Goal: Transaction & Acquisition: Download file/media

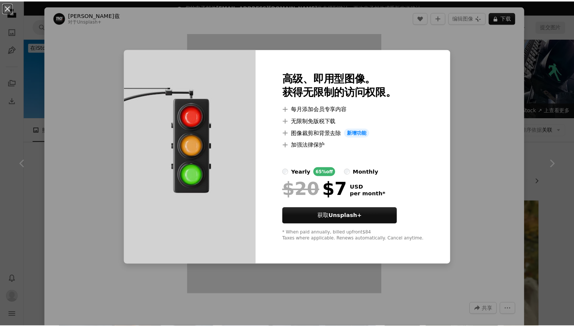
scroll to position [1158, 0]
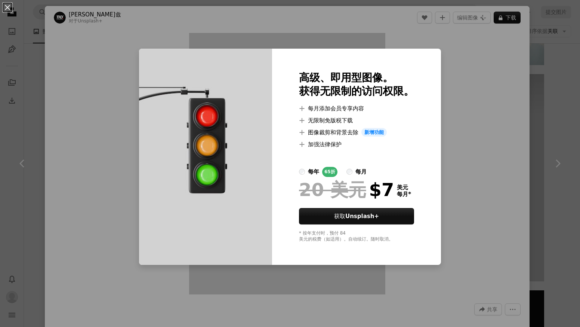
click at [516, 49] on div "An X shape 高级、即用型图像。 获得无限制的访问权限。 A plus sign 每月添加会员专享内容 A plus sign 无限制免版税下载 A …" at bounding box center [290, 163] width 580 height 327
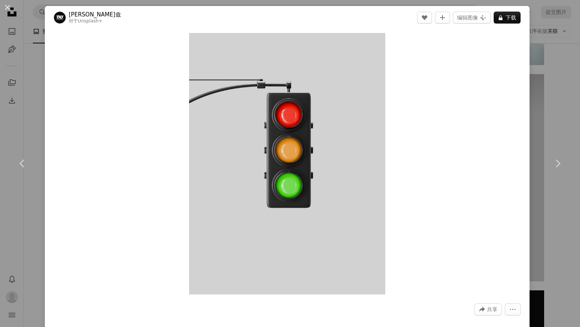
click at [543, 58] on div "An X shape Chevron left Chevron right 乌拜德·[PERSON_NAME]亚菲兹 对于 Unsplash+ A heart…" at bounding box center [290, 163] width 580 height 327
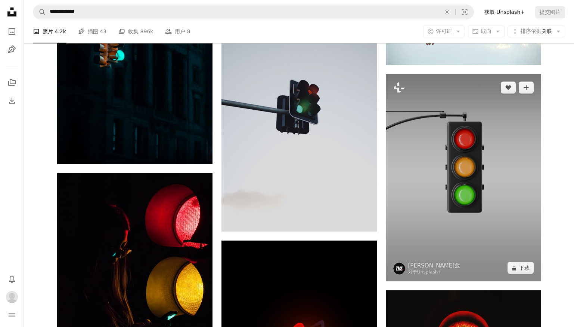
click at [490, 151] on img at bounding box center [463, 177] width 155 height 207
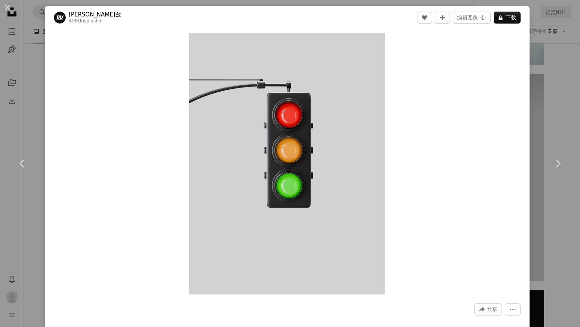
click at [567, 99] on div "An X shape Chevron left Chevron right 乌拜德·[PERSON_NAME]亚菲兹 对于 Unsplash+ A heart…" at bounding box center [290, 163] width 580 height 327
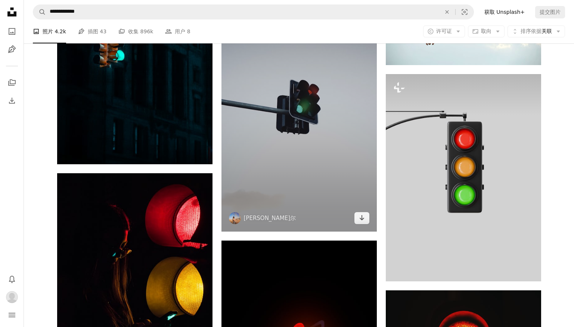
click at [293, 163] on img at bounding box center [299, 93] width 155 height 276
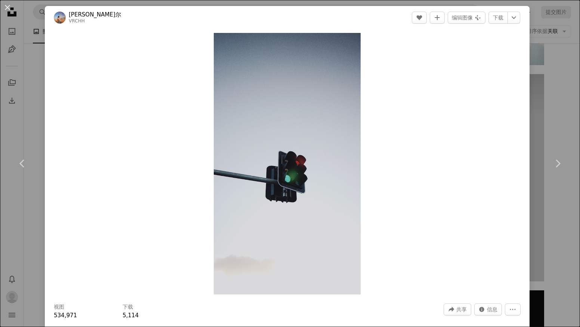
click at [540, 117] on div "An X shape Chevron left Chevron right [PERSON_NAME]·拉尔 VRCHH A heart A plus sig…" at bounding box center [290, 163] width 580 height 327
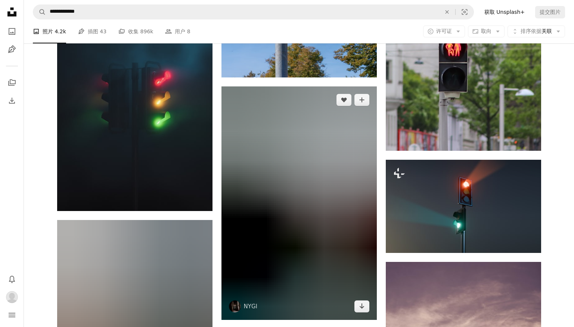
scroll to position [5903, 0]
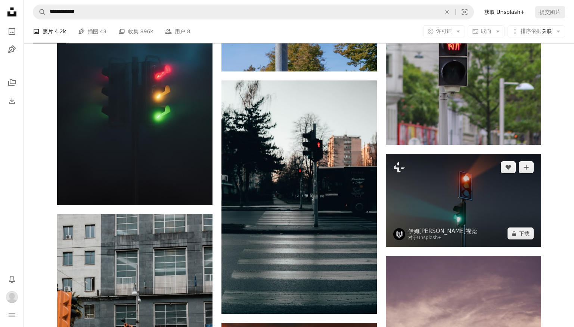
click at [465, 216] on img at bounding box center [463, 200] width 155 height 93
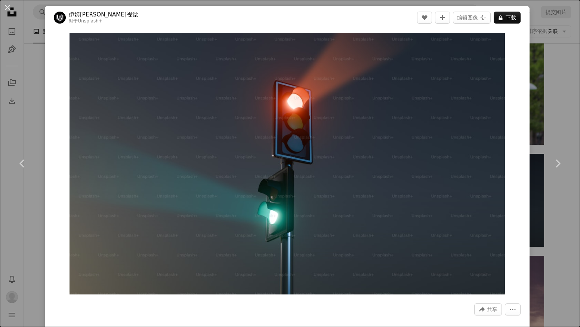
click at [553, 111] on div "An X shape Chevron left Chevron right 伊姆[PERSON_NAME]视觉 对于 Unsplash+ A heart A …" at bounding box center [290, 163] width 580 height 327
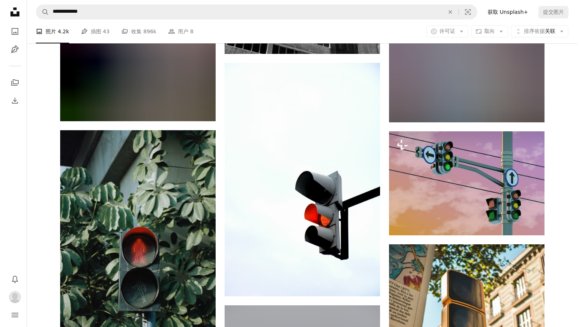
scroll to position [7286, 0]
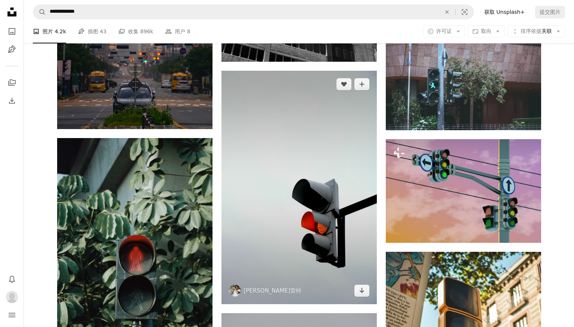
click at [301, 219] on img at bounding box center [299, 187] width 155 height 233
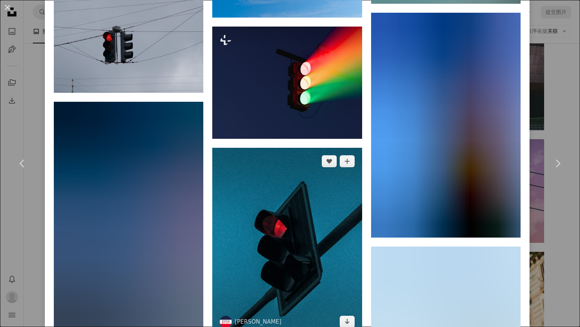
scroll to position [3756, 0]
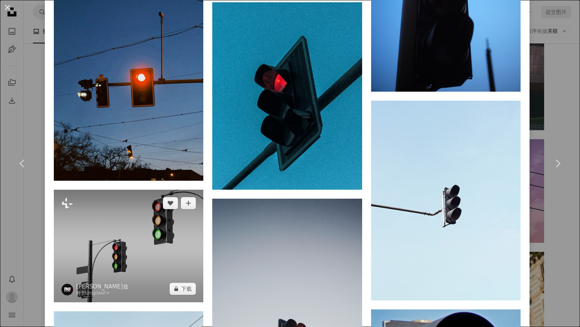
click at [162, 211] on img at bounding box center [128, 245] width 149 height 112
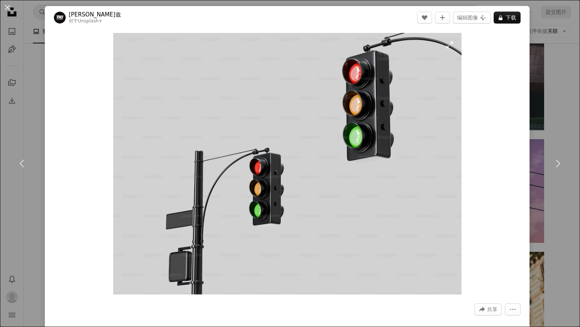
click at [296, 162] on img "放大此图像" at bounding box center [287, 163] width 348 height 261
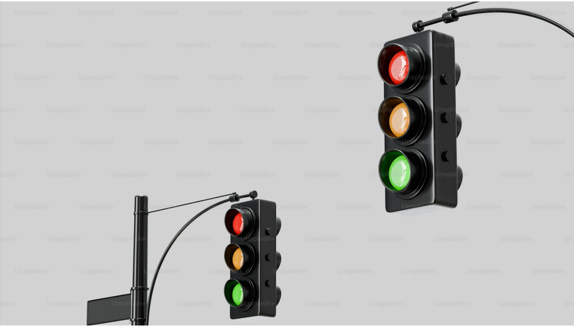
scroll to position [50, 0]
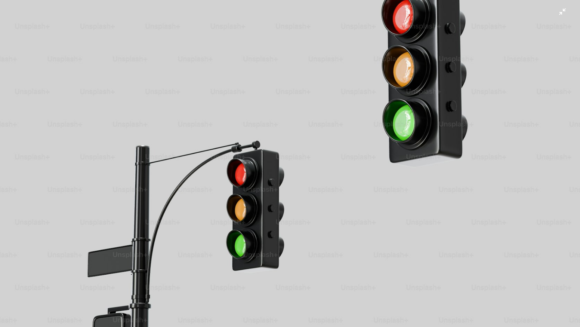
click at [557, 14] on img "缩小此图像" at bounding box center [290, 168] width 581 height 436
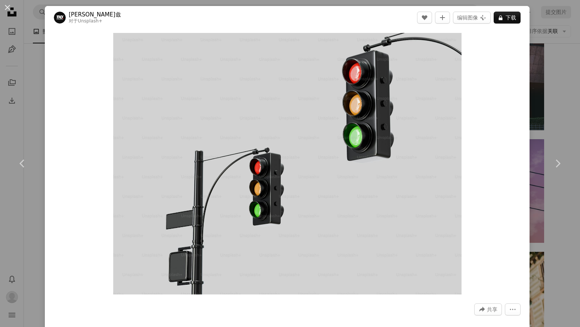
click at [547, 76] on div "An X shape Chevron left Chevron right 乌拜德·[PERSON_NAME]亚菲兹 对于 Unsplash+ A heart…" at bounding box center [290, 163] width 580 height 327
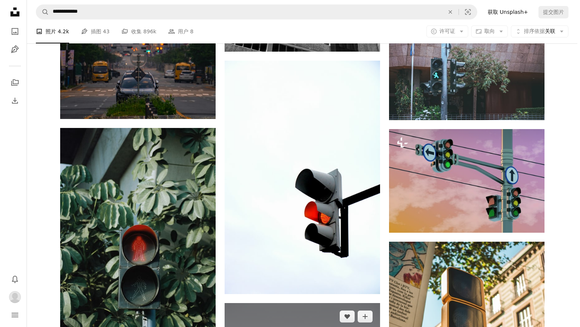
scroll to position [7286, 0]
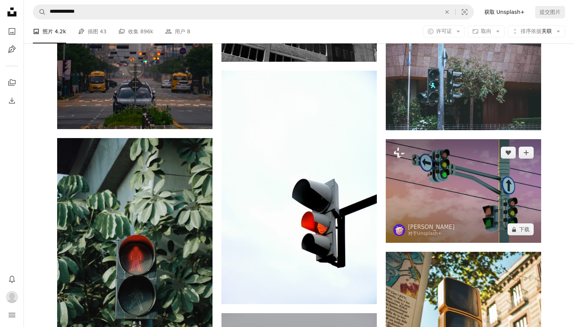
click at [466, 178] on img at bounding box center [463, 190] width 155 height 103
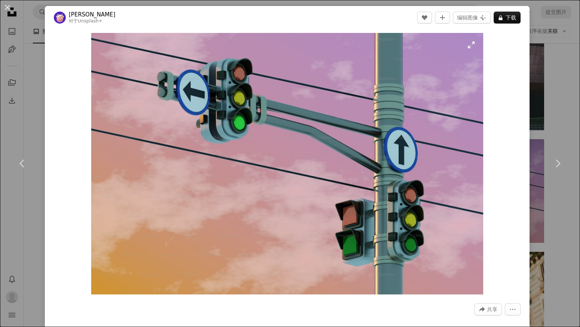
click at [263, 158] on img "放大此图像" at bounding box center [287, 163] width 392 height 261
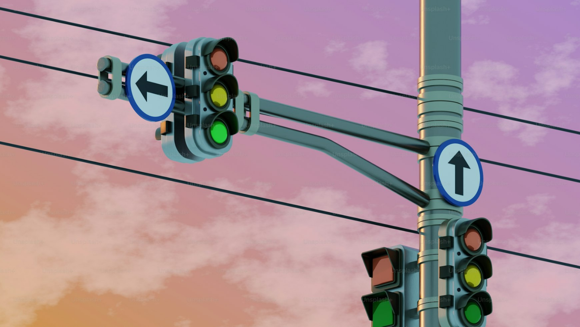
scroll to position [27, 0]
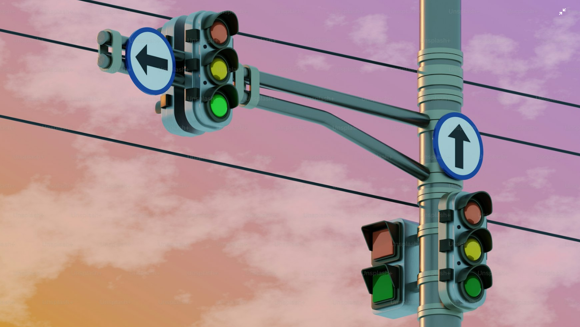
click at [557, 15] on img "缩小此图像" at bounding box center [290, 166] width 581 height 387
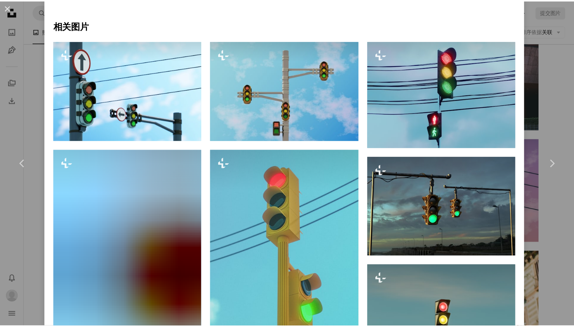
scroll to position [523, 0]
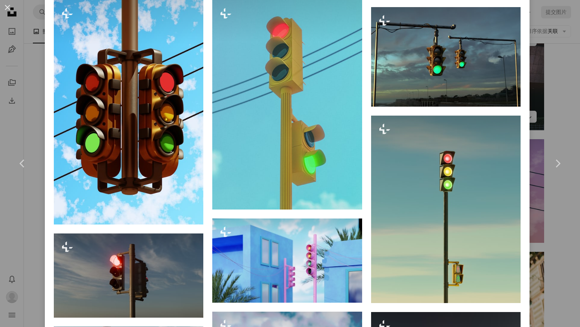
click at [540, 125] on div "An X shape Chevron left Chevron right [PERSON_NAME]安 对于 Unsplash+ A heart A plu…" at bounding box center [290, 163] width 580 height 327
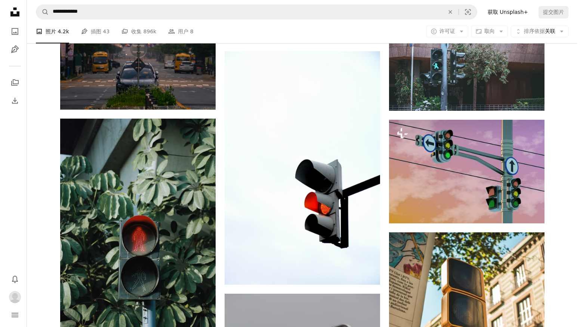
scroll to position [7286, 0]
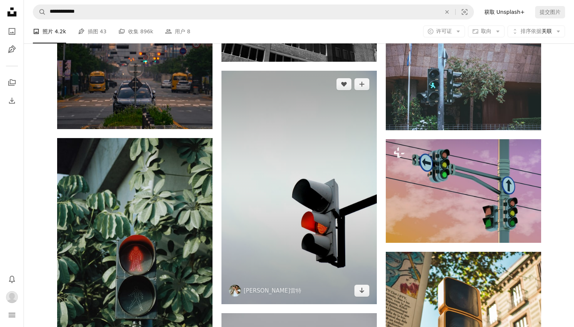
click at [324, 233] on img at bounding box center [299, 187] width 155 height 233
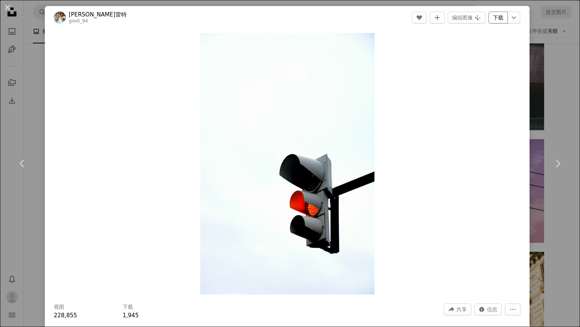
click at [490, 15] on link "下载" at bounding box center [497, 18] width 19 height 12
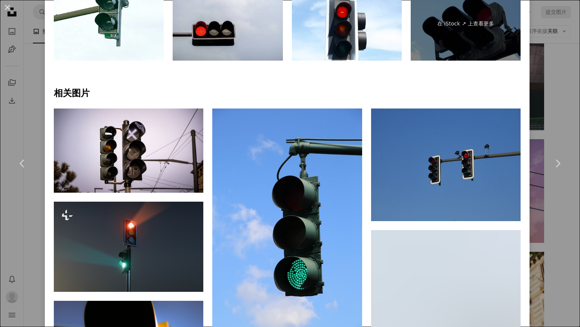
scroll to position [523, 0]
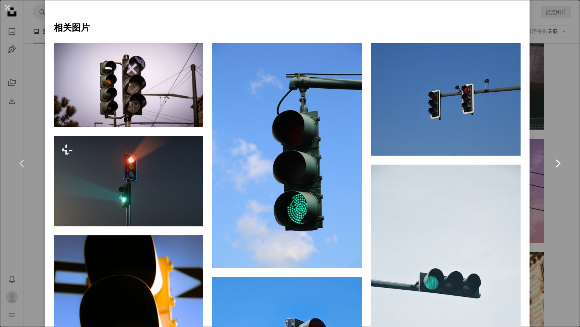
click at [535, 140] on link "Chevron right" at bounding box center [557, 163] width 45 height 72
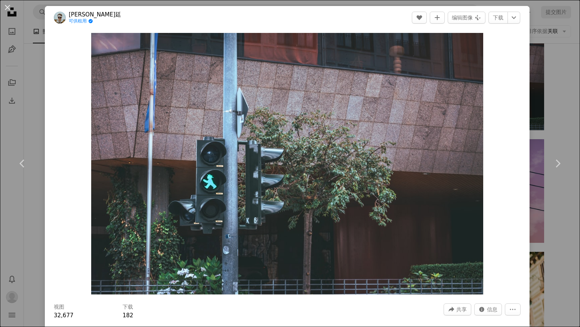
click at [545, 117] on div "An X shape Chevron left Chevron right [PERSON_NAME]·洛帕廷 可供租用 A checkmark inside…" at bounding box center [290, 163] width 580 height 327
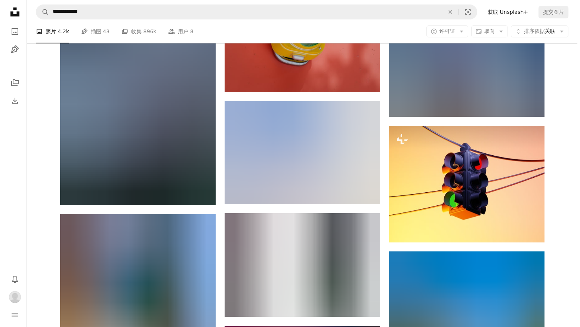
scroll to position [8743, 0]
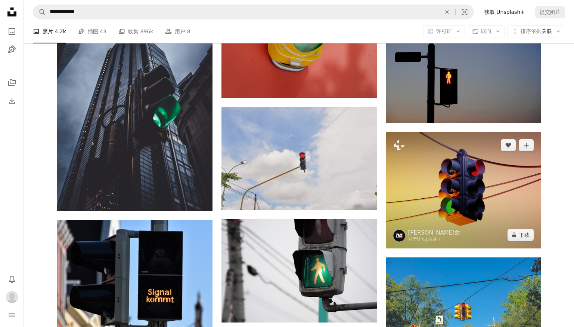
click at [479, 188] on img at bounding box center [463, 190] width 155 height 117
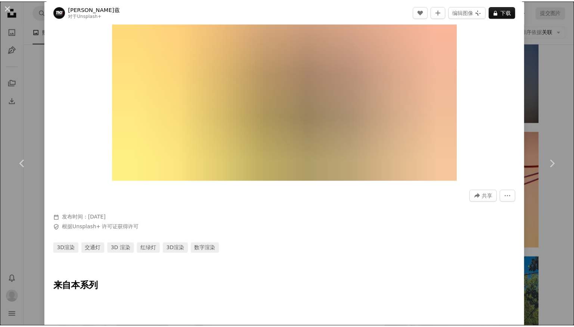
scroll to position [75, 0]
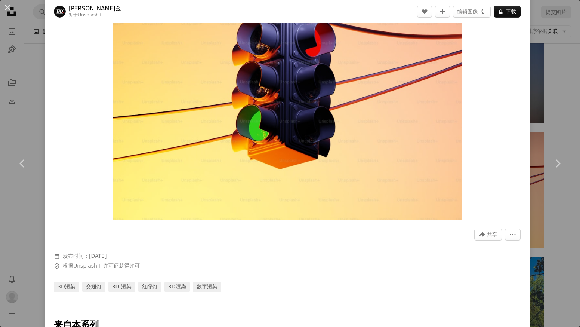
click at [551, 116] on div "An X shape Chevron left Chevron right 乌拜德·[PERSON_NAME]亚菲兹 对于 Unsplash+ A heart…" at bounding box center [290, 163] width 580 height 327
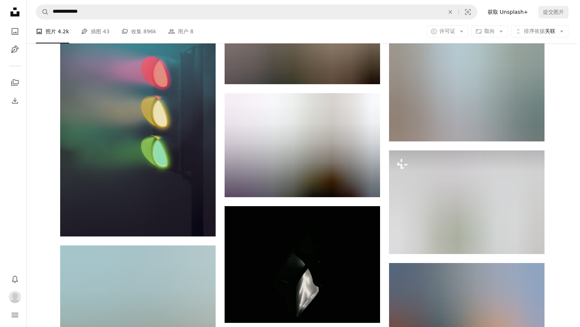
scroll to position [16103, 0]
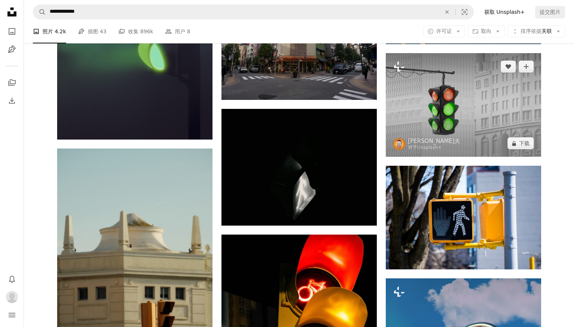
click at [489, 132] on img at bounding box center [463, 104] width 155 height 103
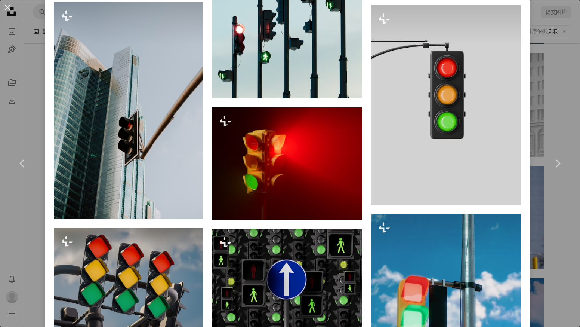
scroll to position [710, 0]
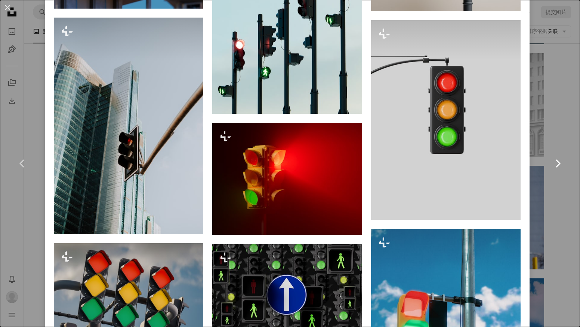
click at [548, 195] on link "Chevron right" at bounding box center [557, 163] width 45 height 72
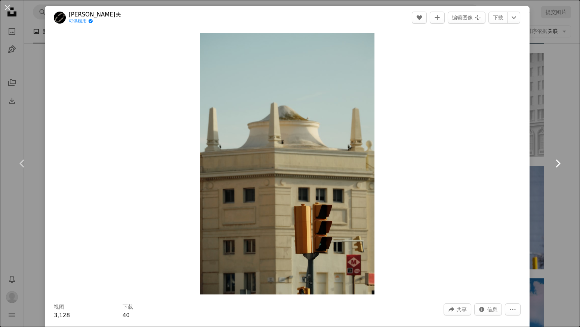
click at [535, 130] on link "Chevron right" at bounding box center [557, 163] width 45 height 72
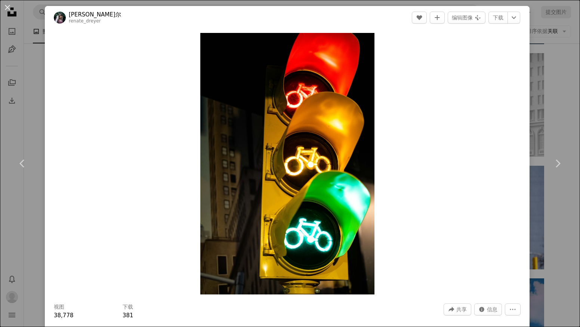
click at [559, 67] on div "An X shape Chevron left Chevron right [PERSON_NAME]雷尔 renate_dreyer A heart A p…" at bounding box center [290, 163] width 580 height 327
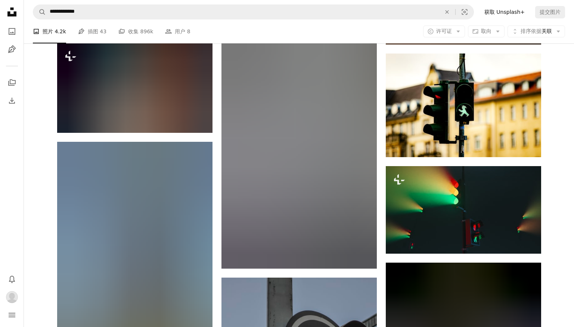
scroll to position [26938, 0]
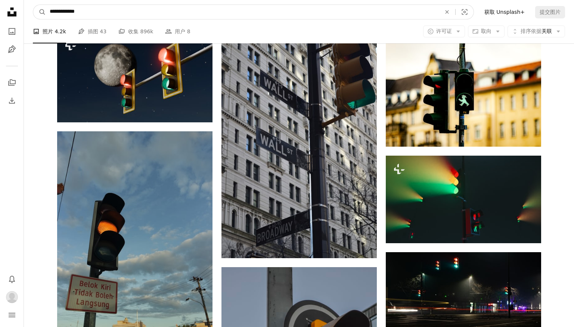
drag, startPoint x: 81, startPoint y: 10, endPoint x: -1, endPoint y: 19, distance: 83.4
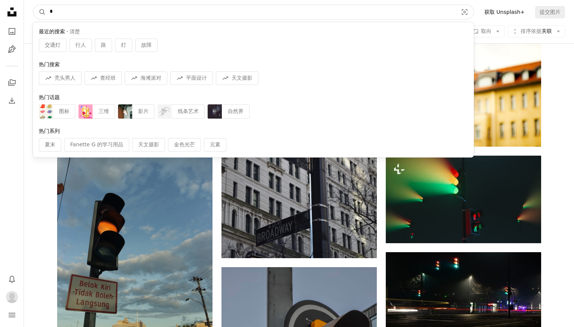
type input "**"
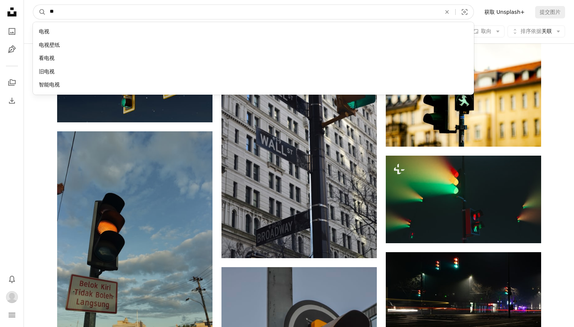
click button "A magnifying glass" at bounding box center [39, 12] width 13 height 14
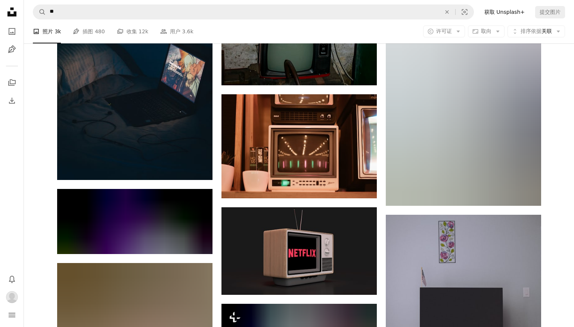
scroll to position [10723, 0]
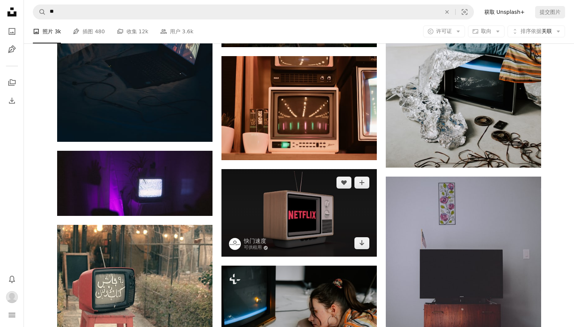
click at [309, 196] on img at bounding box center [299, 212] width 155 height 87
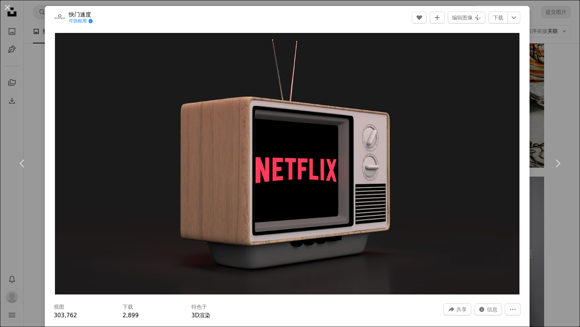
click at [532, 121] on div "An X shape Chevron left Chevron right 快门速度 可供租用 A checkmark inside of a circle …" at bounding box center [290, 163] width 580 height 327
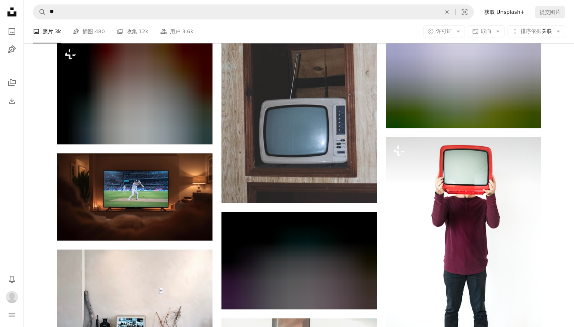
scroll to position [12591, 0]
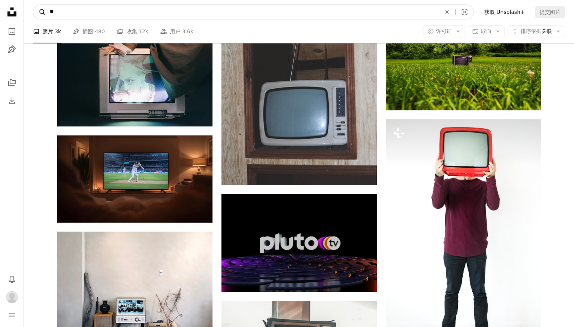
drag, startPoint x: 69, startPoint y: 13, endPoint x: 36, endPoint y: 12, distance: 32.9
click at [36, 12] on form "A magnifying glass ** An X shape Visual search" at bounding box center [253, 11] width 441 height 15
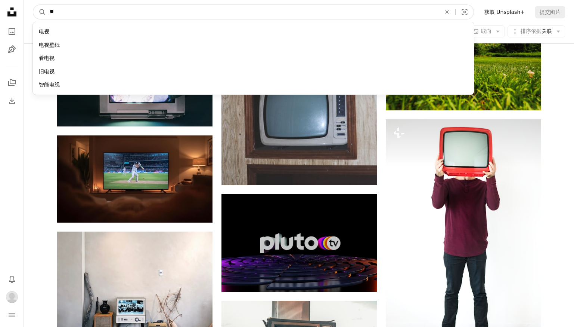
paste input "***"
type input "*****"
click button "A magnifying glass" at bounding box center [39, 12] width 13 height 14
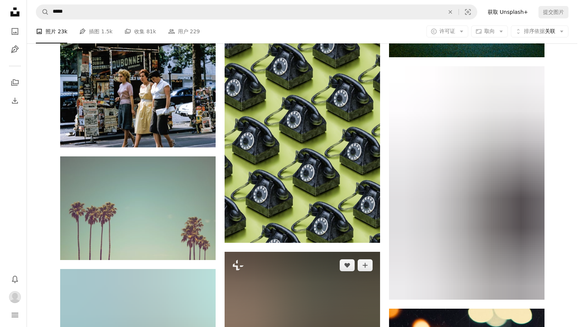
scroll to position [897, 0]
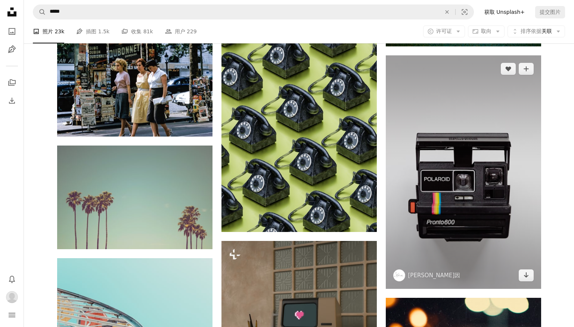
click at [423, 194] on img at bounding box center [463, 171] width 155 height 233
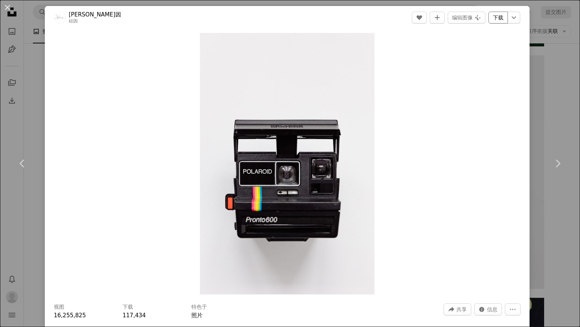
click at [492, 16] on link "下载" at bounding box center [497, 18] width 19 height 12
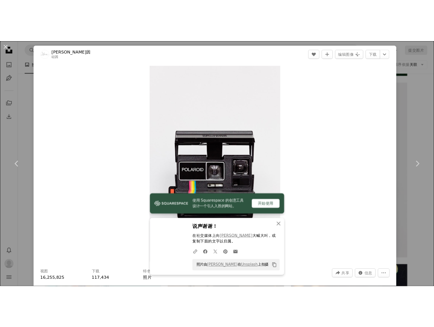
scroll to position [775, 0]
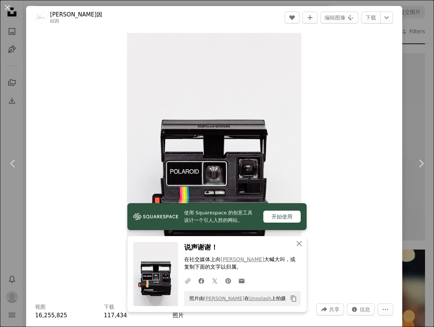
click at [414, 61] on div "An X shape Chevron left Chevron right [PERSON_NAME]·西罗因 硅因 A heart A plus sign …" at bounding box center [217, 163] width 434 height 327
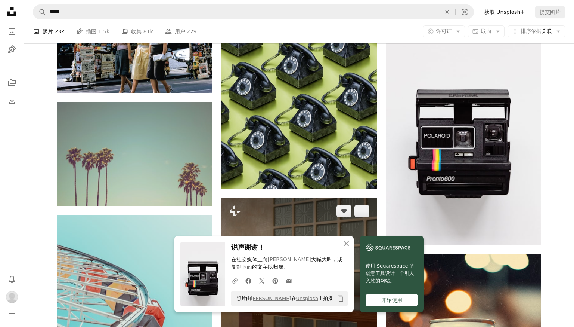
scroll to position [1026, 0]
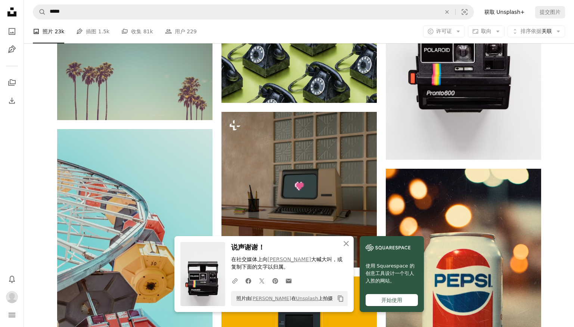
click at [379, 296] on div "开始使用" at bounding box center [392, 300] width 52 height 12
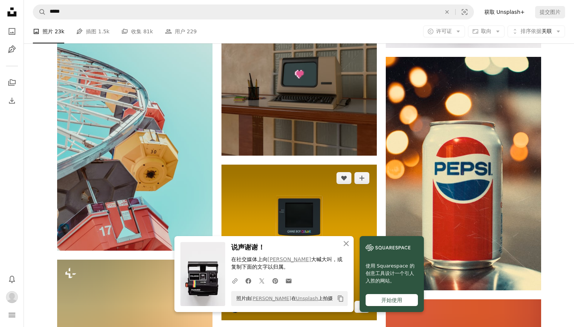
scroll to position [1138, 0]
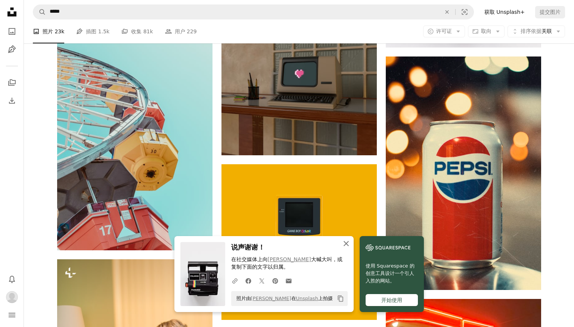
click at [344, 244] on icon "An X shape" at bounding box center [346, 243] width 9 height 9
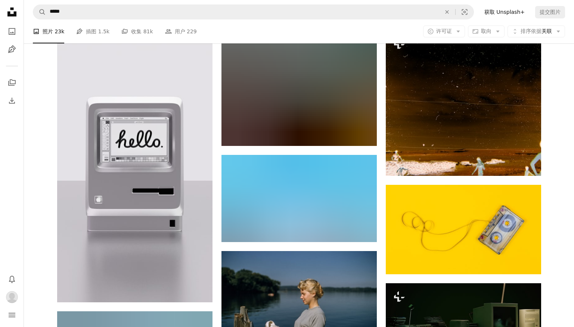
scroll to position [6182, 0]
